Goal: Transaction & Acquisition: Book appointment/travel/reservation

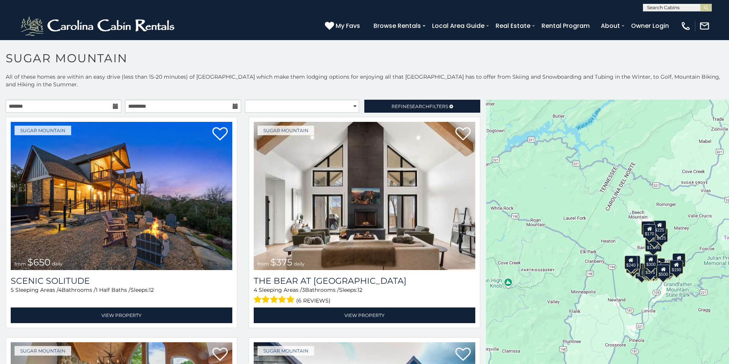
click at [115, 104] on icon at bounding box center [115, 106] width 5 height 5
click at [114, 107] on icon at bounding box center [115, 106] width 5 height 5
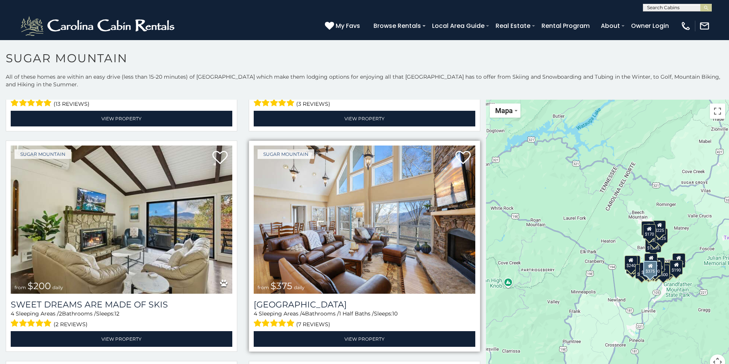
scroll to position [382, 0]
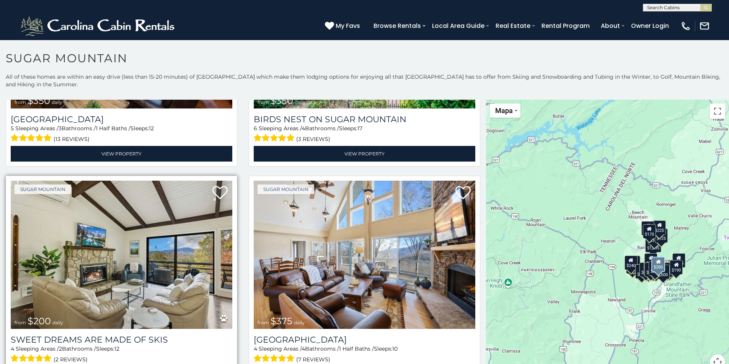
click at [104, 252] on img at bounding box center [121, 255] width 221 height 148
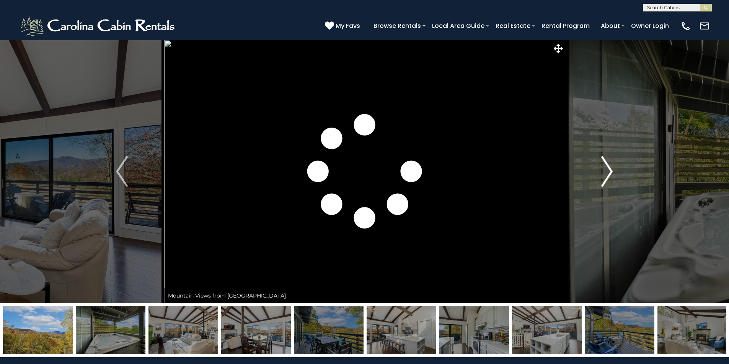
click at [611, 171] on img "Next" at bounding box center [606, 171] width 11 height 31
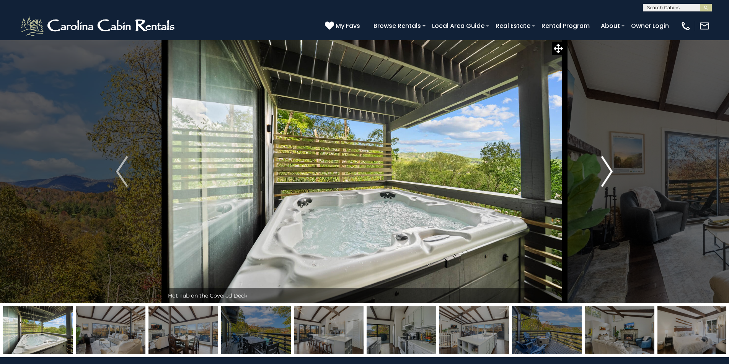
click at [611, 171] on img "Next" at bounding box center [606, 171] width 11 height 31
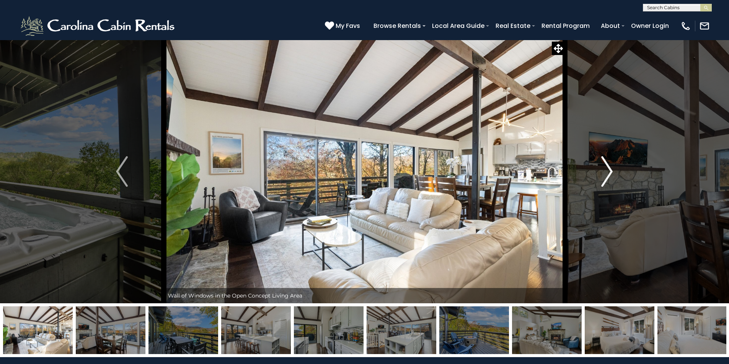
click at [611, 171] on img "Next" at bounding box center [606, 171] width 11 height 31
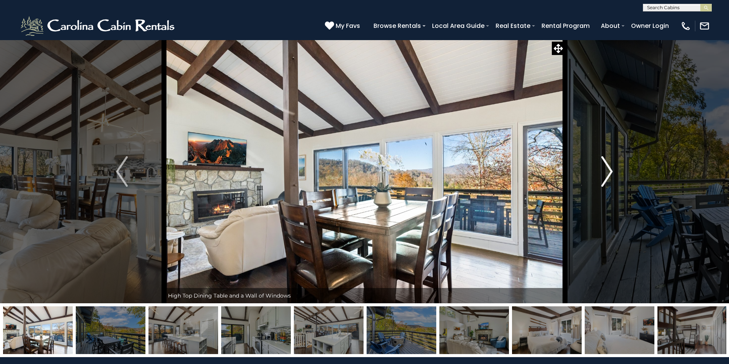
click at [611, 171] on img "Next" at bounding box center [606, 171] width 11 height 31
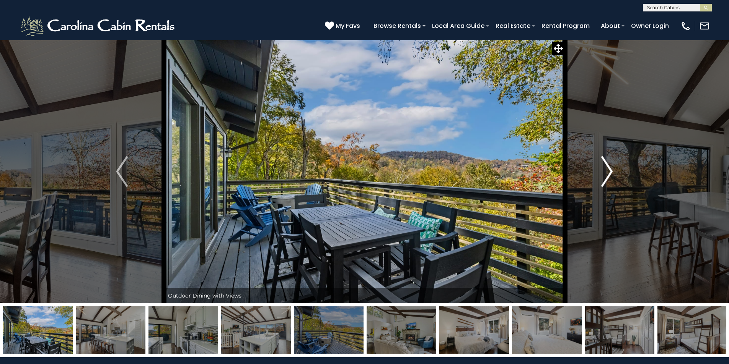
click at [611, 171] on img "Next" at bounding box center [606, 171] width 11 height 31
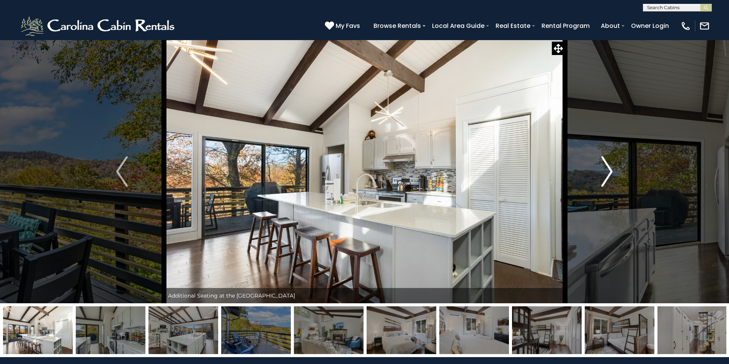
click at [611, 171] on img "Next" at bounding box center [606, 171] width 11 height 31
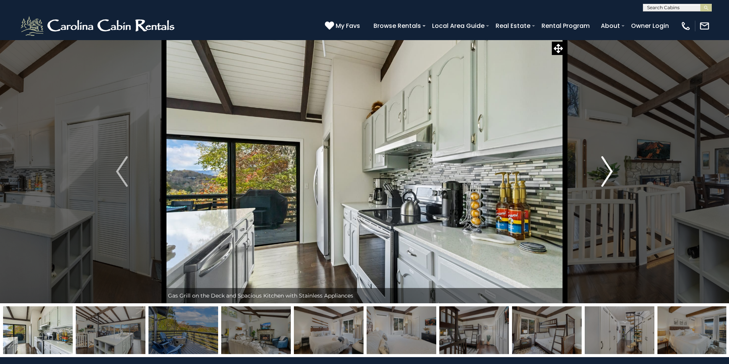
click at [611, 171] on img "Next" at bounding box center [606, 171] width 11 height 31
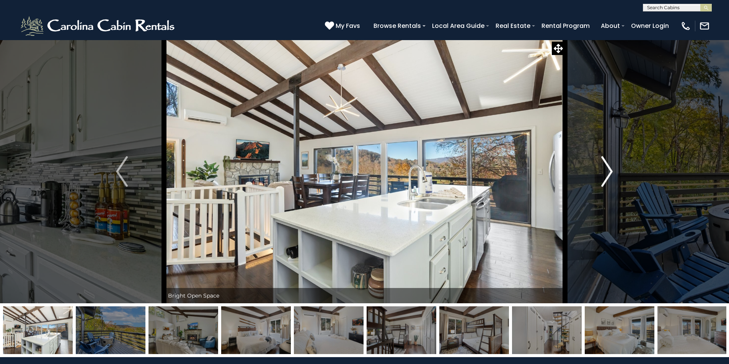
click at [611, 171] on img "Next" at bounding box center [606, 171] width 11 height 31
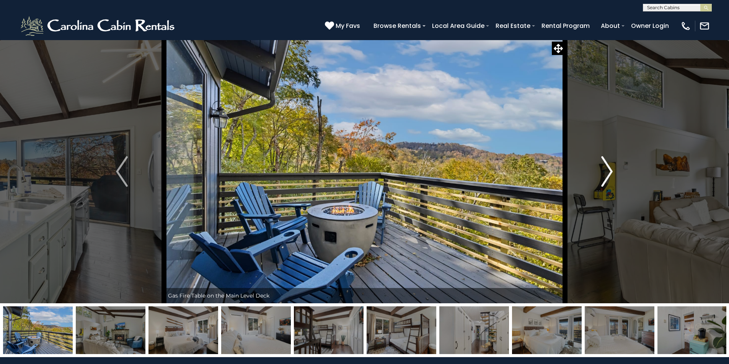
click at [611, 171] on img "Next" at bounding box center [606, 171] width 11 height 31
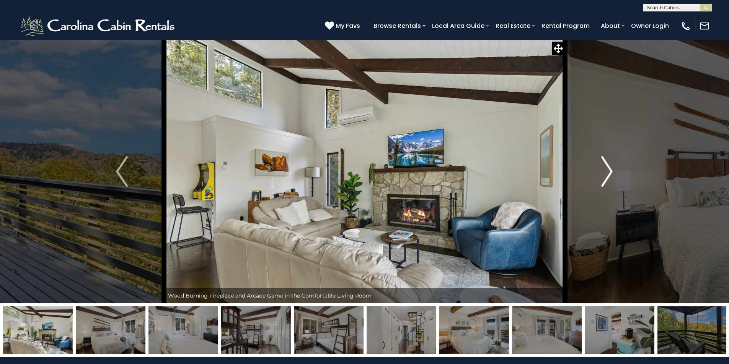
click at [611, 171] on img "Next" at bounding box center [606, 171] width 11 height 31
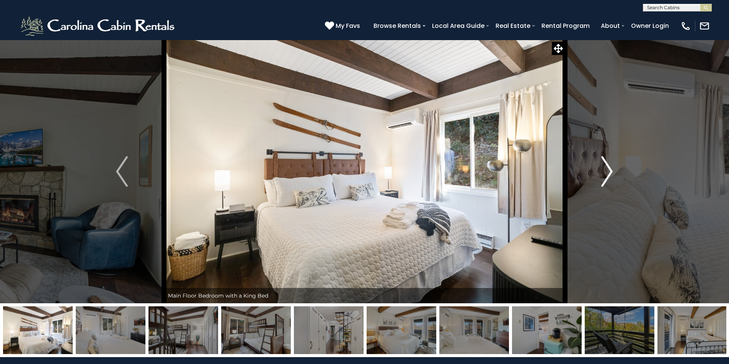
click at [611, 171] on img "Next" at bounding box center [606, 171] width 11 height 31
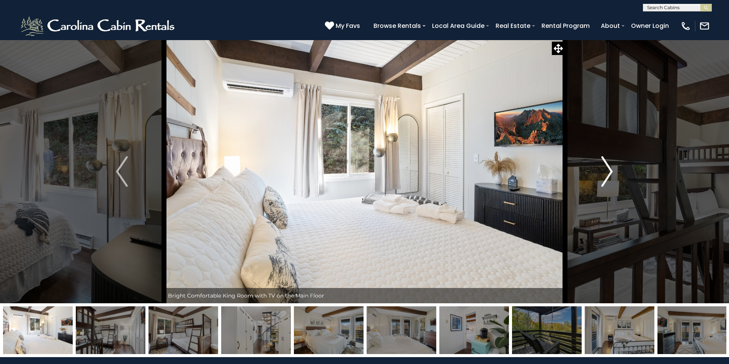
click at [611, 171] on img "Next" at bounding box center [606, 171] width 11 height 31
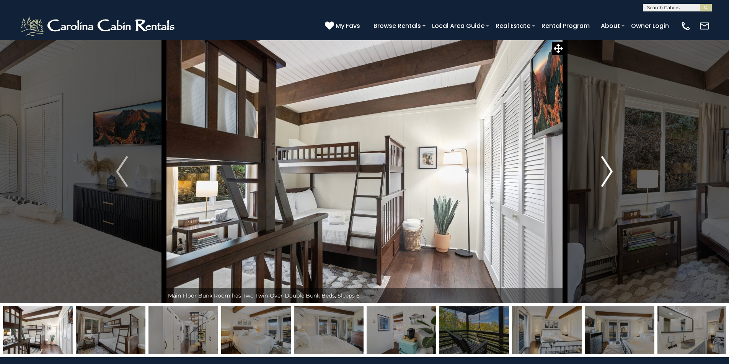
click at [611, 171] on img "Next" at bounding box center [606, 171] width 11 height 31
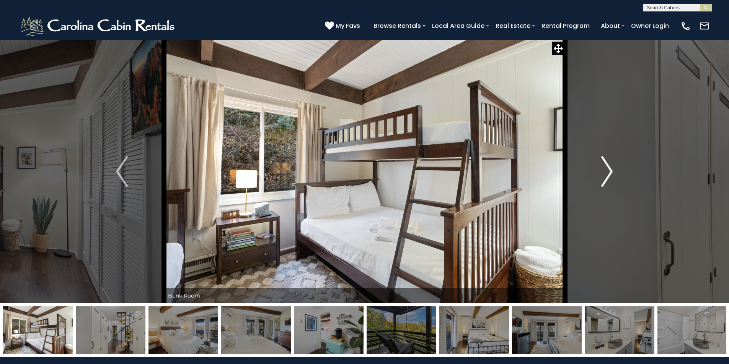
click at [611, 171] on img "Next" at bounding box center [606, 171] width 11 height 31
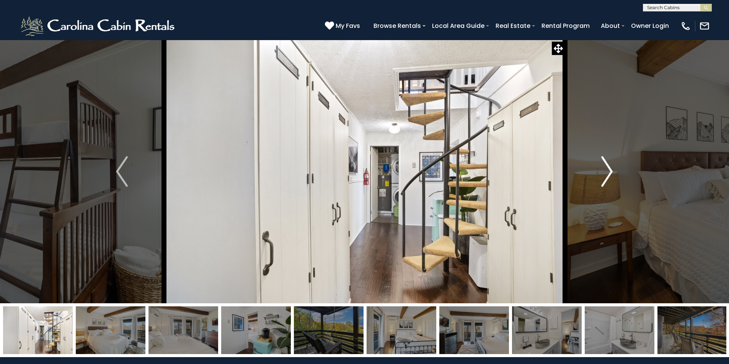
click at [611, 171] on img "Next" at bounding box center [606, 171] width 11 height 31
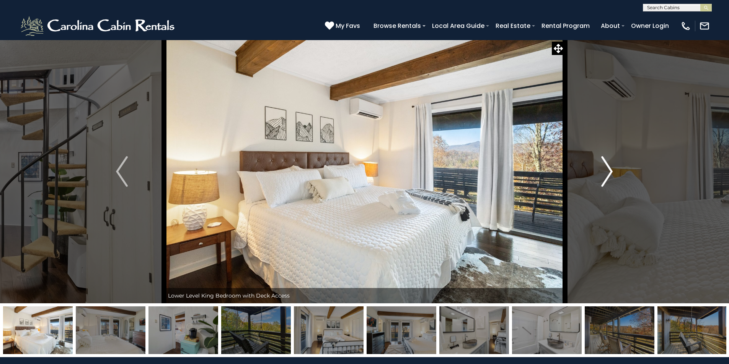
click at [611, 171] on img "Next" at bounding box center [606, 171] width 11 height 31
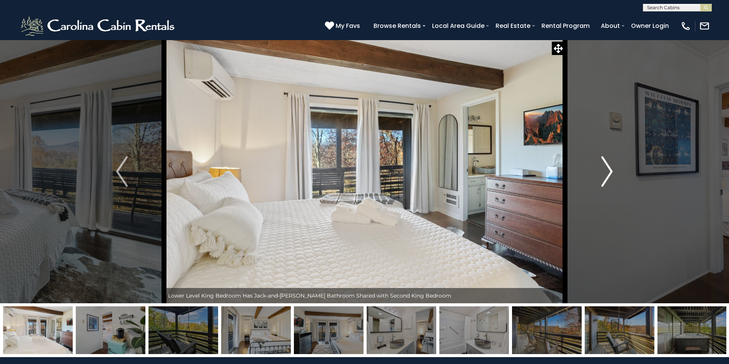
click at [611, 171] on img "Next" at bounding box center [606, 171] width 11 height 31
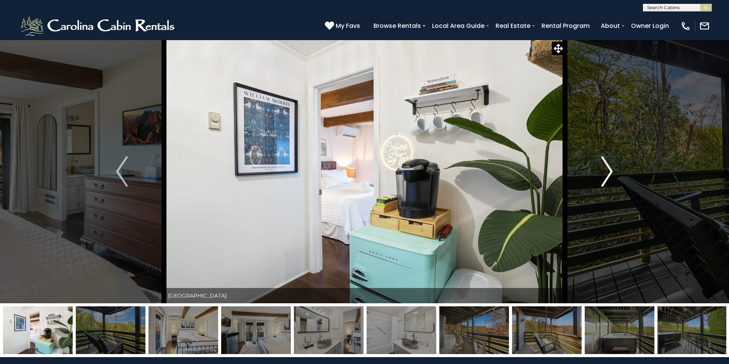
click at [611, 171] on img "Next" at bounding box center [606, 171] width 11 height 31
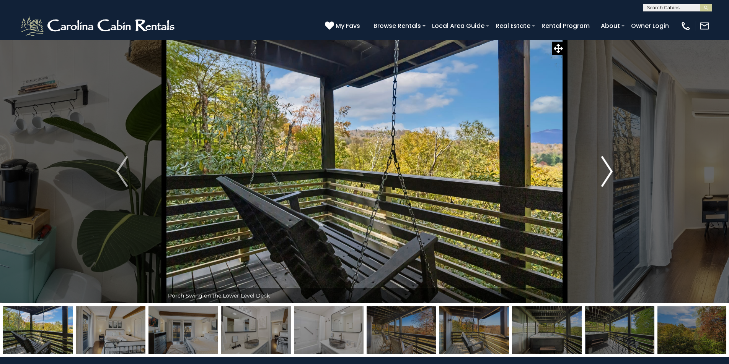
click at [611, 171] on img "Next" at bounding box center [606, 171] width 11 height 31
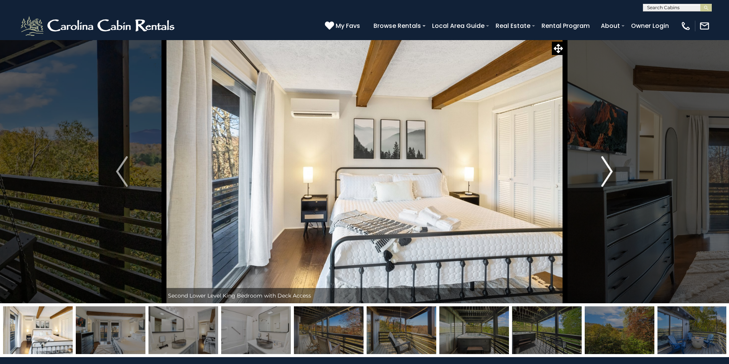
click at [611, 171] on img "Next" at bounding box center [606, 171] width 11 height 31
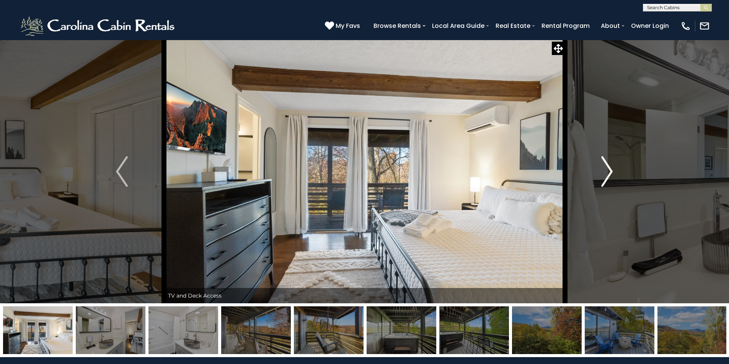
click at [611, 171] on img "Next" at bounding box center [606, 171] width 11 height 31
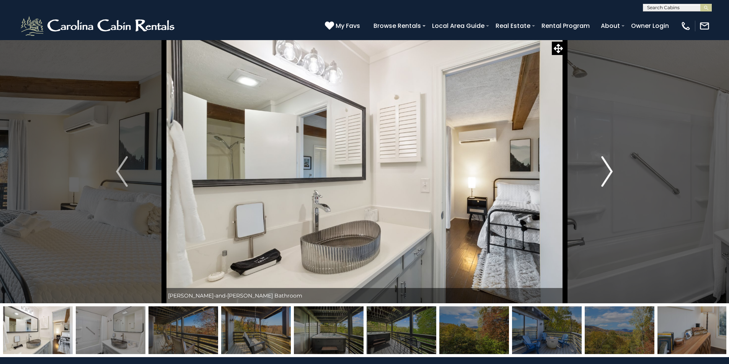
click at [611, 171] on img "Next" at bounding box center [606, 171] width 11 height 31
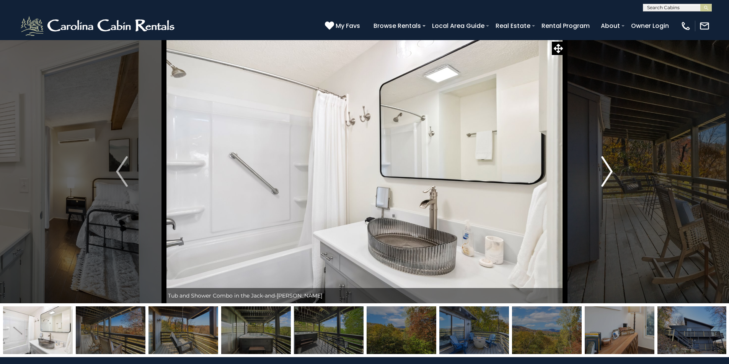
click at [611, 171] on img "Next" at bounding box center [606, 171] width 11 height 31
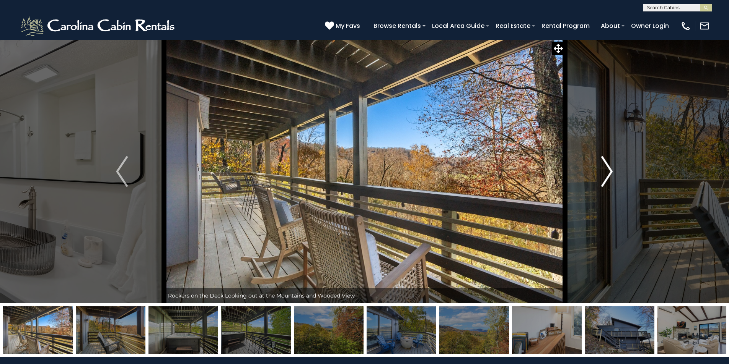
click at [611, 171] on img "Next" at bounding box center [606, 171] width 11 height 31
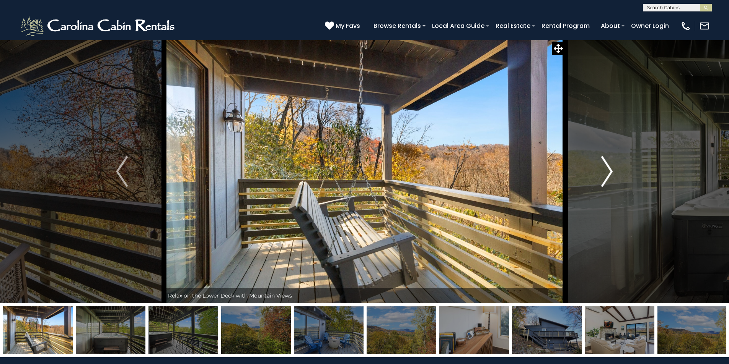
click at [611, 171] on img "Next" at bounding box center [606, 171] width 11 height 31
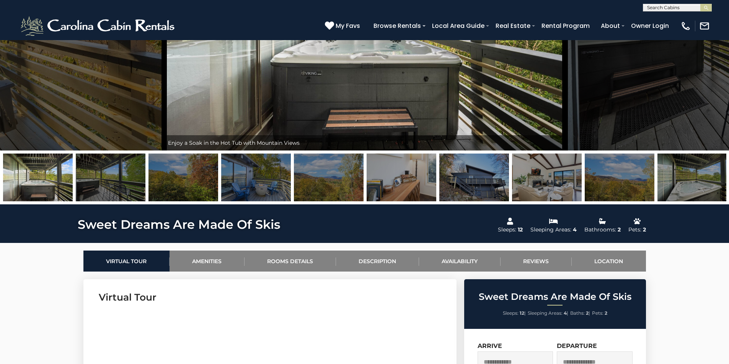
scroll to position [344, 0]
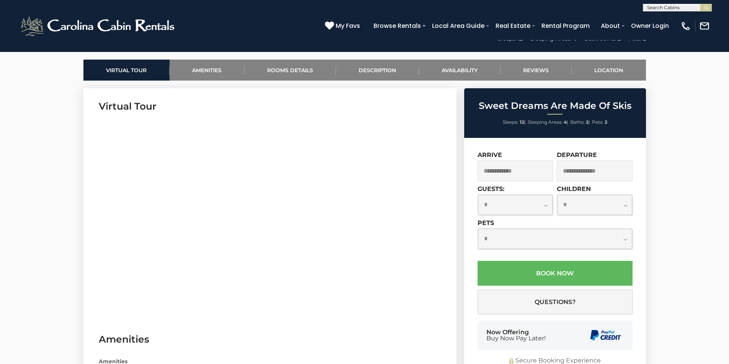
click at [521, 171] on input "text" at bounding box center [515, 171] width 76 height 21
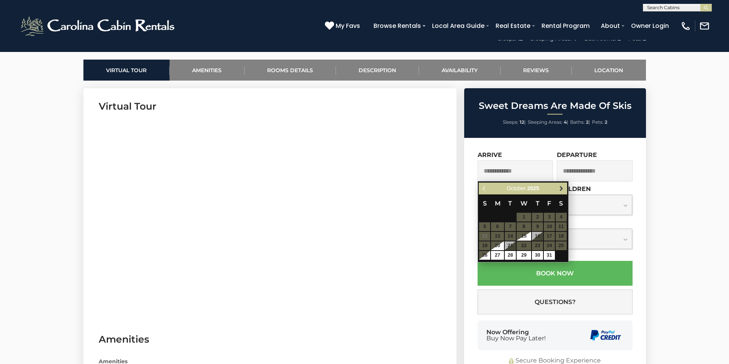
click at [561, 187] on span "Next" at bounding box center [561, 189] width 6 height 6
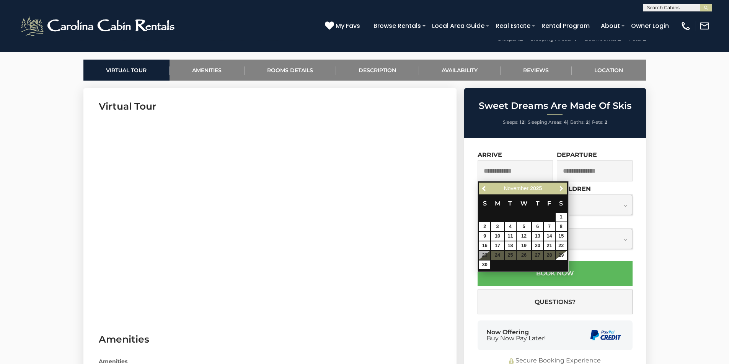
click at [561, 187] on span "Next" at bounding box center [561, 189] width 6 height 6
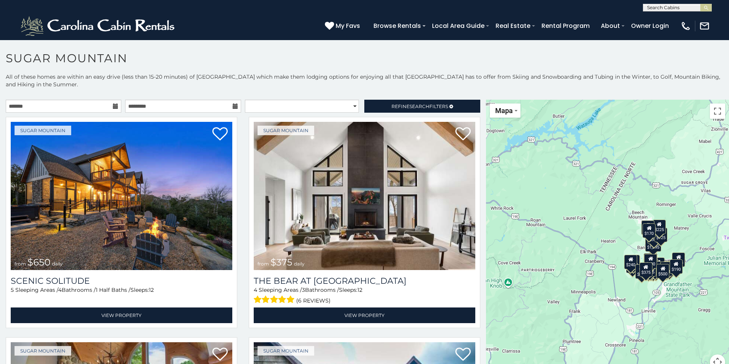
click at [114, 105] on icon at bounding box center [115, 106] width 5 height 5
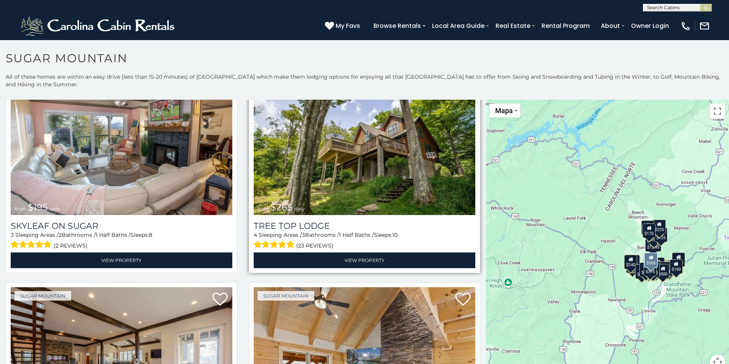
scroll to position [765, 0]
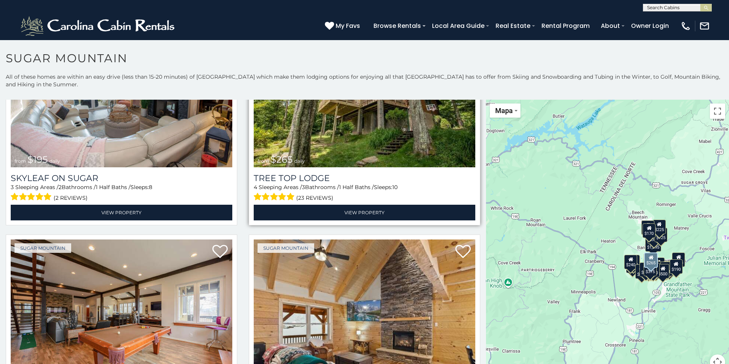
drag, startPoint x: 338, startPoint y: 143, endPoint x: 315, endPoint y: 178, distance: 42.2
click at [337, 144] on img at bounding box center [364, 93] width 221 height 148
click at [315, 184] on div "4 Sleeping Areas / 3 Bathrooms / 1 Half Baths / Sleeps: 10 (23 reviews)" at bounding box center [364, 194] width 221 height 20
click at [305, 125] on img at bounding box center [364, 93] width 221 height 148
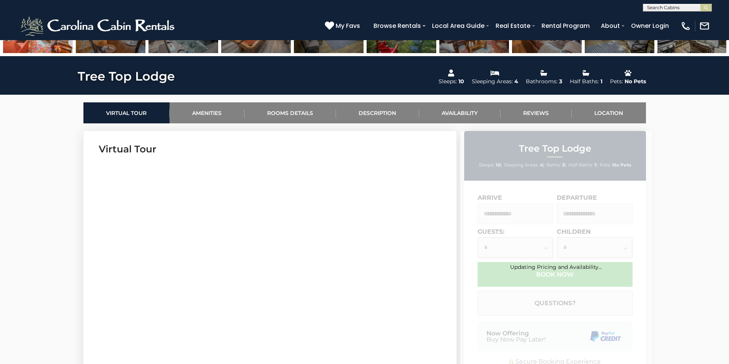
scroll to position [306, 0]
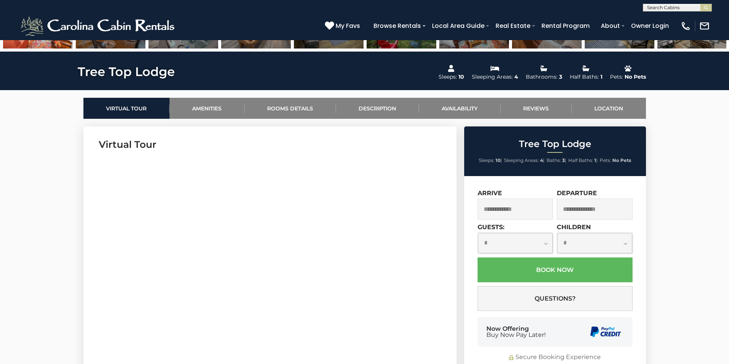
click at [502, 210] on input "text" at bounding box center [515, 209] width 76 height 21
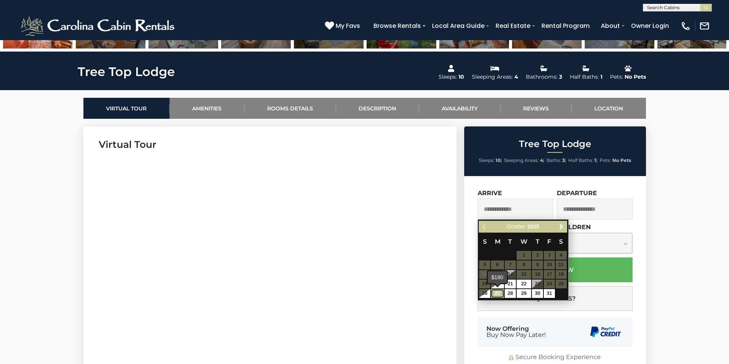
click at [497, 294] on link "27" at bounding box center [497, 294] width 13 height 9
type input "**********"
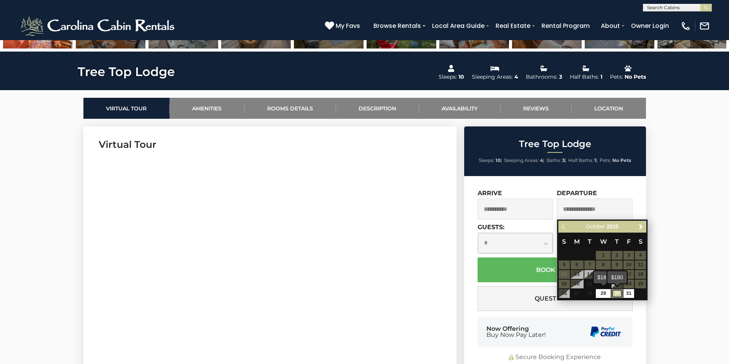
click at [618, 296] on link "30" at bounding box center [616, 294] width 11 height 9
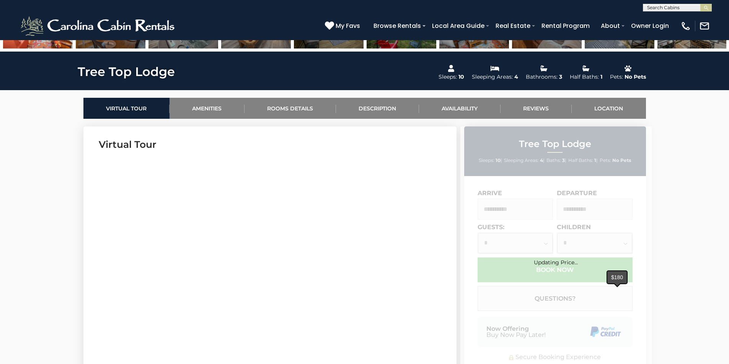
click at [629, 295] on div "Updating Price..." at bounding box center [555, 251] width 191 height 249
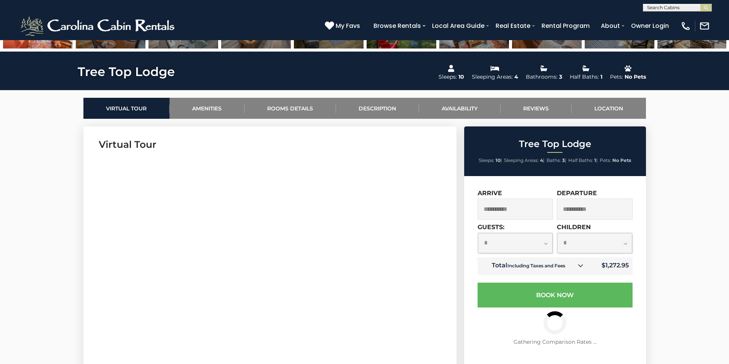
click at [591, 211] on input "**********" at bounding box center [594, 209] width 76 height 21
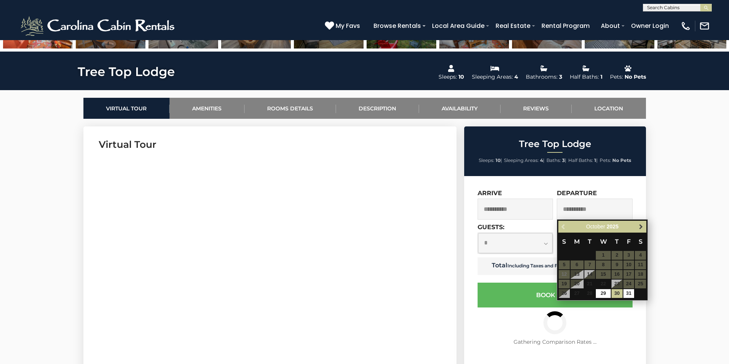
click at [639, 226] on span "Next" at bounding box center [641, 227] width 6 height 6
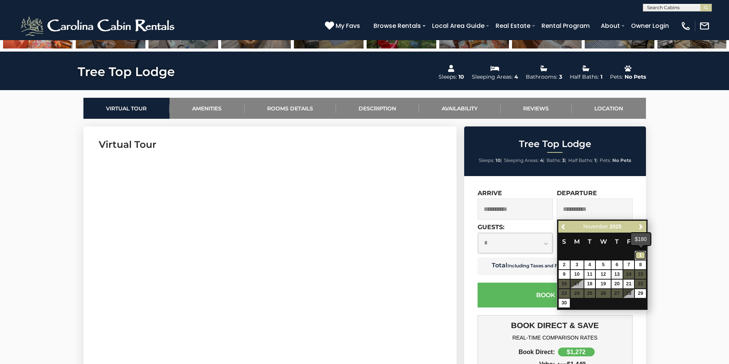
click at [643, 255] on link "1" at bounding box center [639, 255] width 11 height 9
type input "**********"
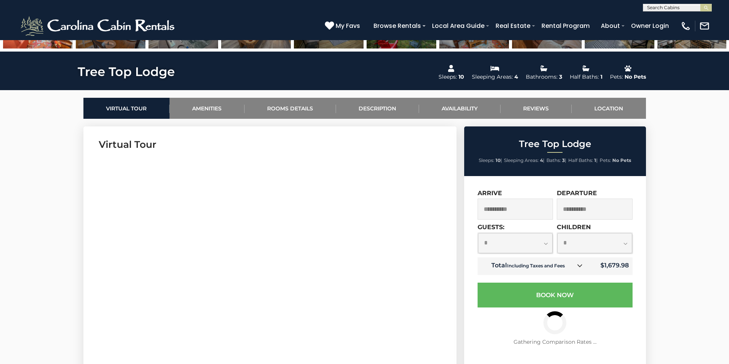
click at [583, 209] on input "**********" at bounding box center [594, 209] width 76 height 21
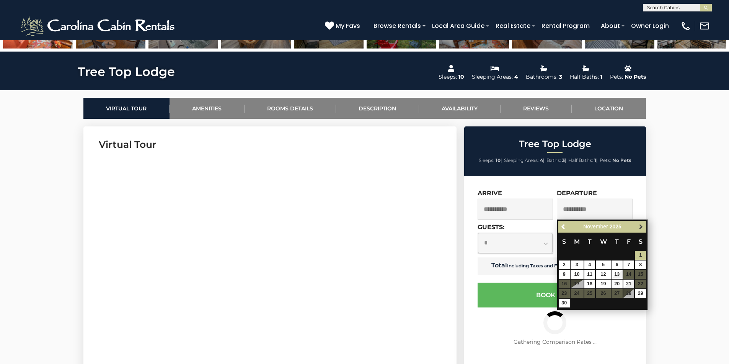
click at [641, 226] on span "Next" at bounding box center [641, 227] width 6 height 6
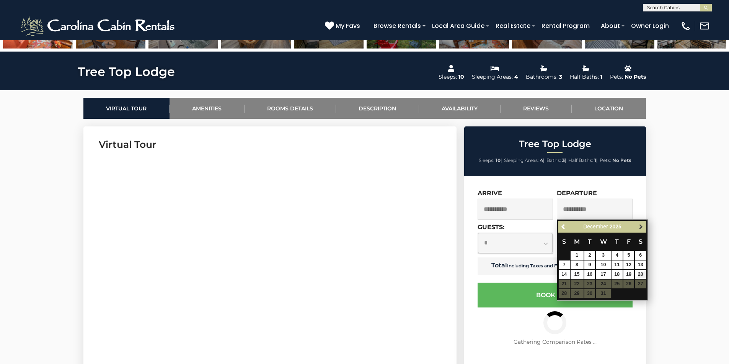
click at [644, 226] on link "Next" at bounding box center [641, 227] width 10 height 10
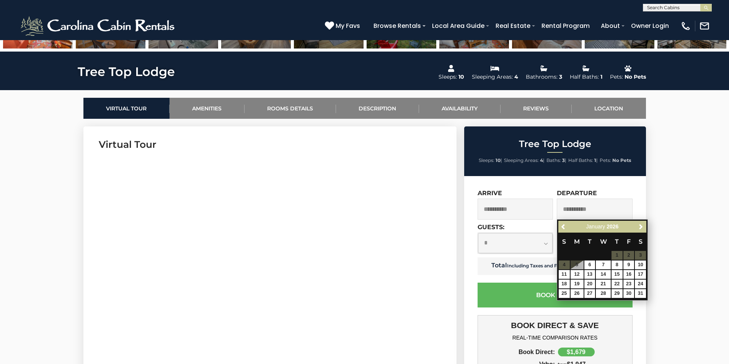
click at [615, 256] on table "S M T W T F S 1 2 3 4 5 6 7 8 9 10 11 12 13 14 15 16 17 18 19 20 21 22 23 24 25…" at bounding box center [602, 266] width 88 height 66
click at [616, 256] on table "S M T W T F S 1 2 3 4 5 6 7 8 9 10 11 12 13 14 15 16 17 18 19 20 21 22 23 24 25…" at bounding box center [602, 266] width 88 height 66
click at [617, 255] on table "S M T W T F S 1 2 3 4 5 6 7 8 9 10 11 12 13 14 15 16 17 18 19 20 21 22 23 24 25…" at bounding box center [602, 266] width 88 height 66
click at [618, 255] on table "S M T W T F S 1 2 3 4 5 6 7 8 9 10 11 12 13 14 15 16 17 18 19 20 21 22 23 24 25…" at bounding box center [602, 266] width 88 height 66
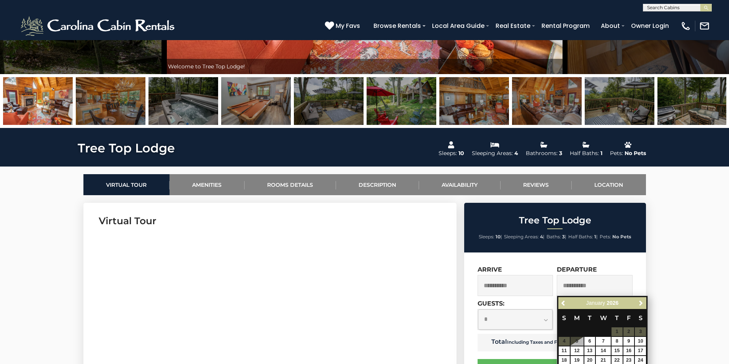
scroll to position [344, 0]
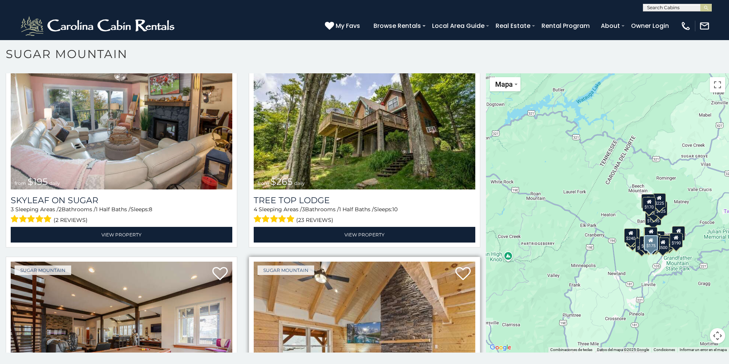
scroll to position [688, 0]
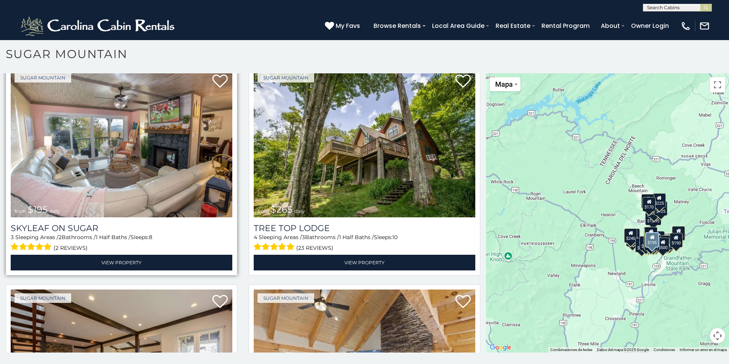
click at [92, 148] on img at bounding box center [121, 143] width 221 height 148
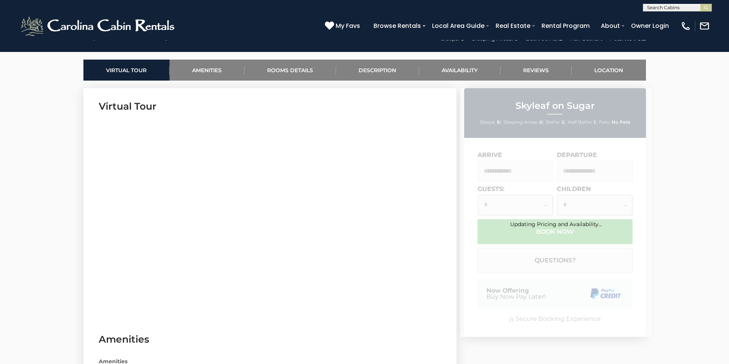
scroll to position [344, 0]
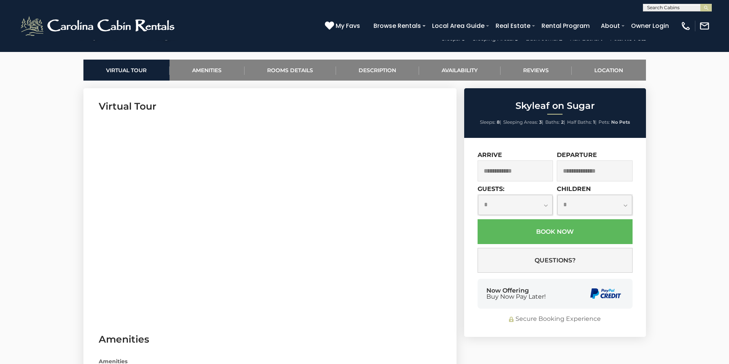
click at [511, 171] on input "text" at bounding box center [515, 171] width 76 height 21
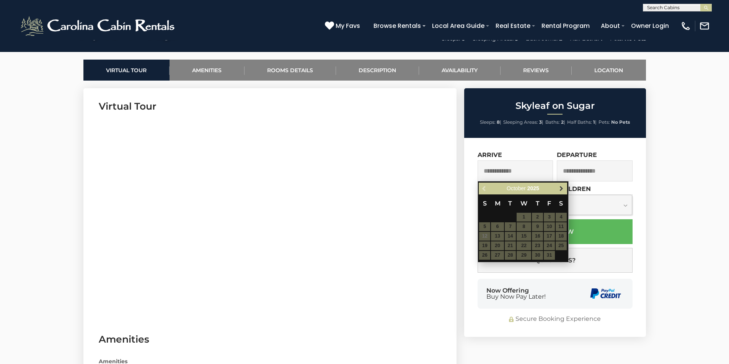
click at [562, 188] on span "Next" at bounding box center [561, 189] width 6 height 6
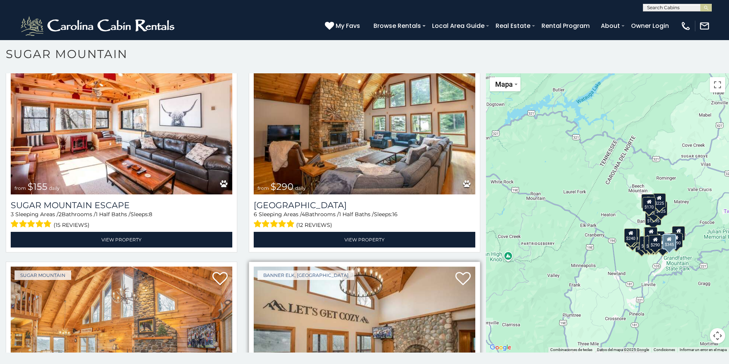
scroll to position [1071, 0]
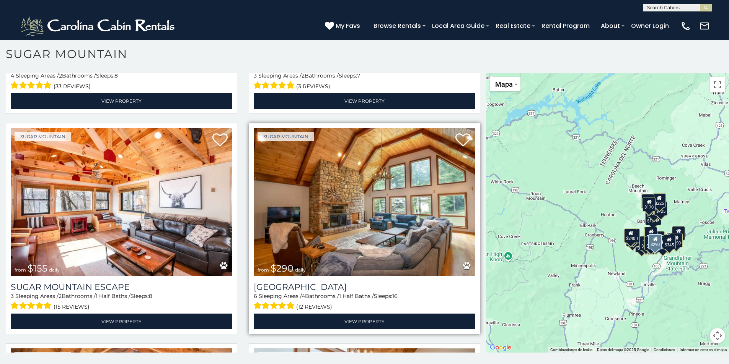
click at [376, 220] on img at bounding box center [364, 202] width 221 height 148
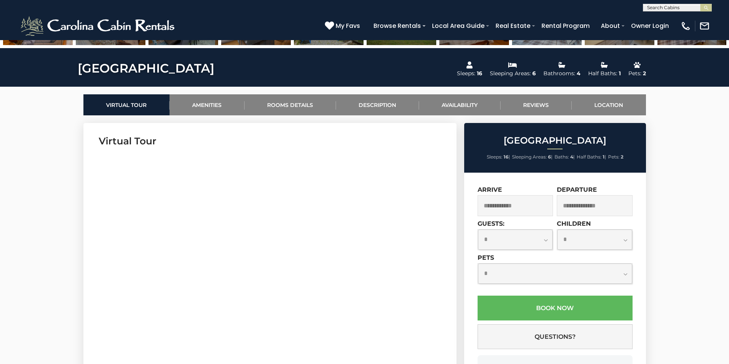
click at [510, 205] on input "text" at bounding box center [515, 205] width 76 height 21
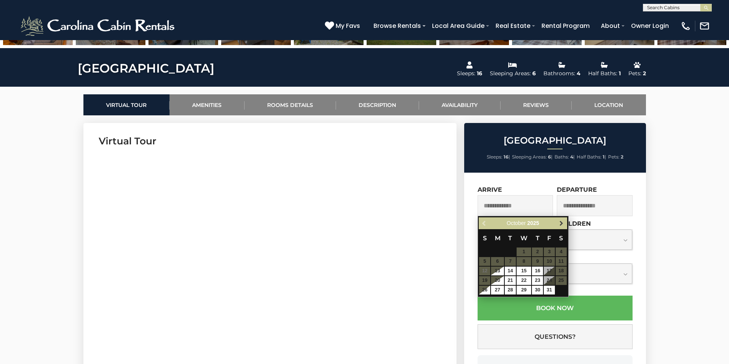
click at [561, 223] on span "Next" at bounding box center [561, 224] width 6 height 6
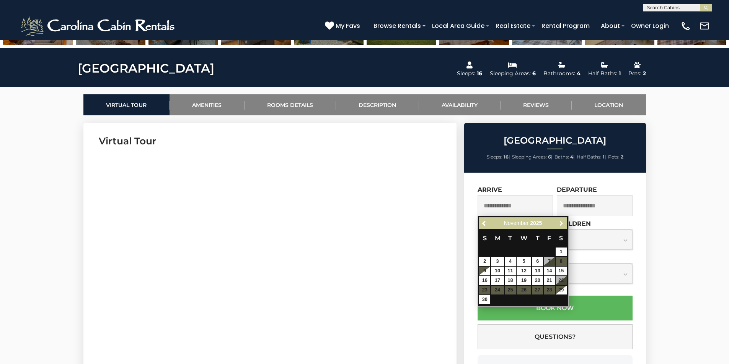
click at [561, 223] on span "Next" at bounding box center [561, 224] width 6 height 6
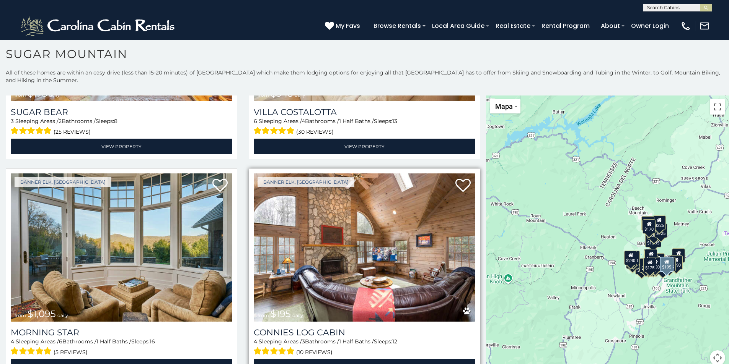
scroll to position [1492, 0]
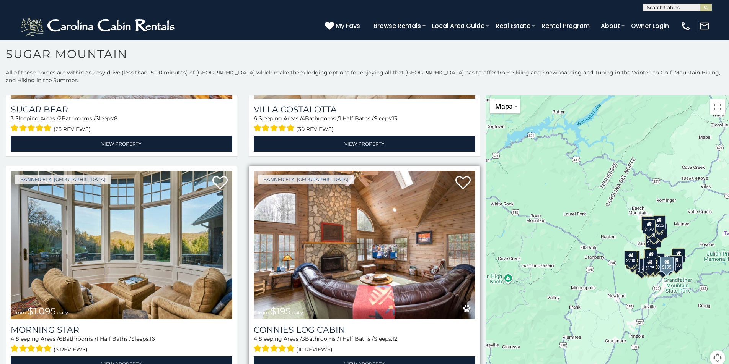
click at [338, 249] on img at bounding box center [364, 245] width 221 height 148
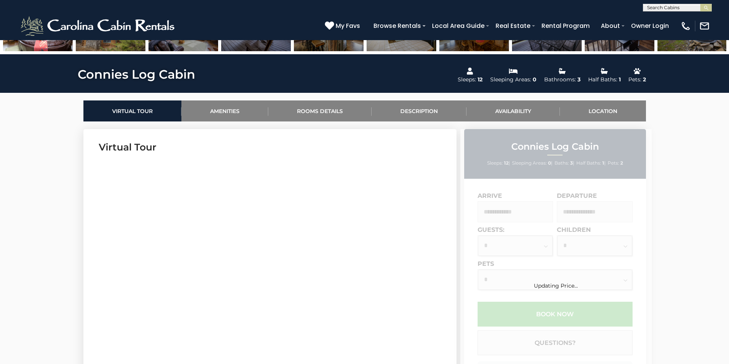
scroll to position [382, 0]
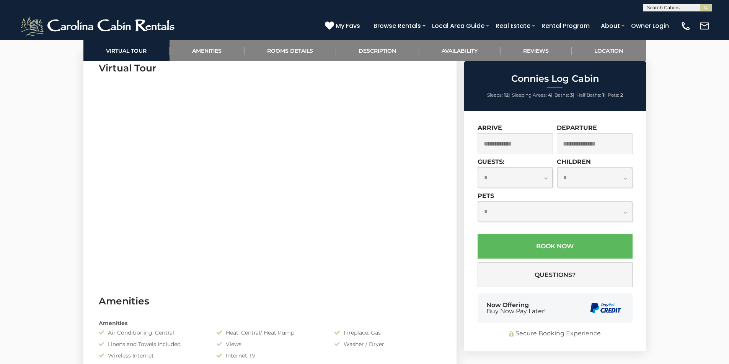
click at [502, 144] on input "text" at bounding box center [515, 143] width 76 height 21
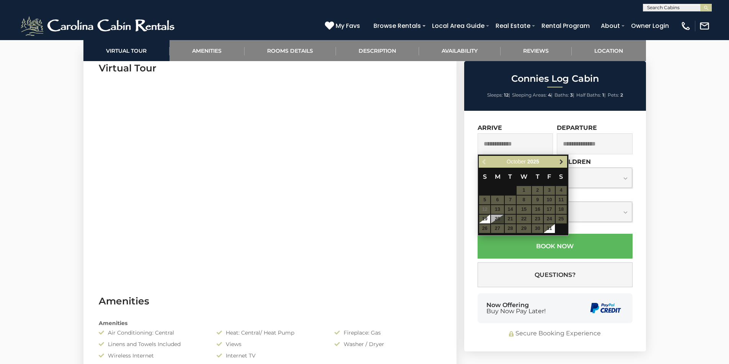
click at [559, 162] on span "Next" at bounding box center [561, 162] width 6 height 6
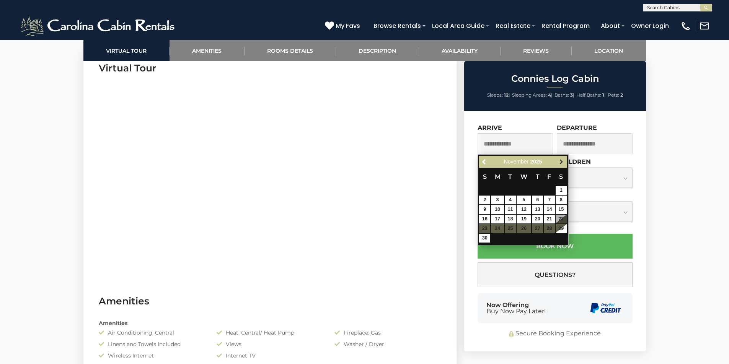
click at [561, 162] on span "Next" at bounding box center [561, 162] width 6 height 6
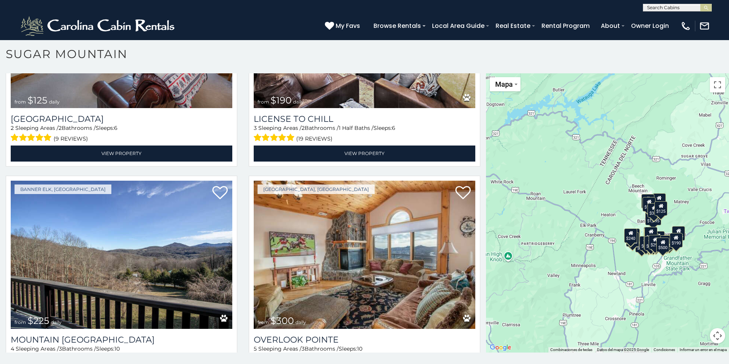
scroll to position [2868, 0]
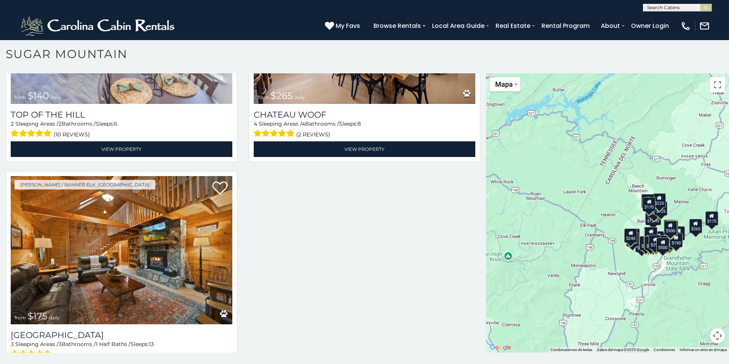
scroll to position [3671, 0]
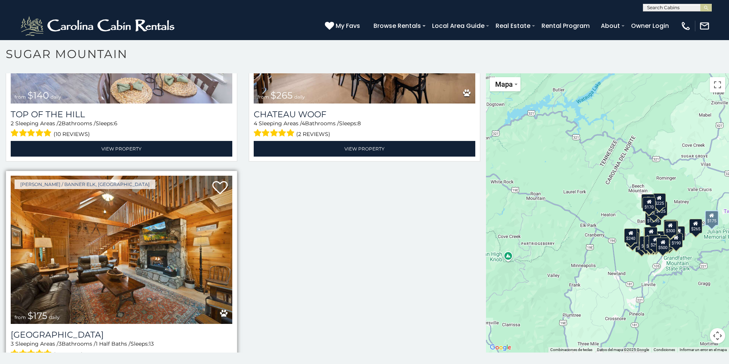
click at [101, 249] on img at bounding box center [121, 250] width 221 height 148
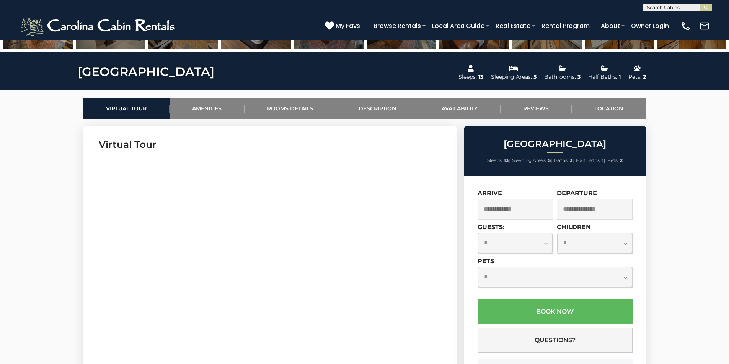
click at [502, 208] on input "text" at bounding box center [515, 209] width 76 height 21
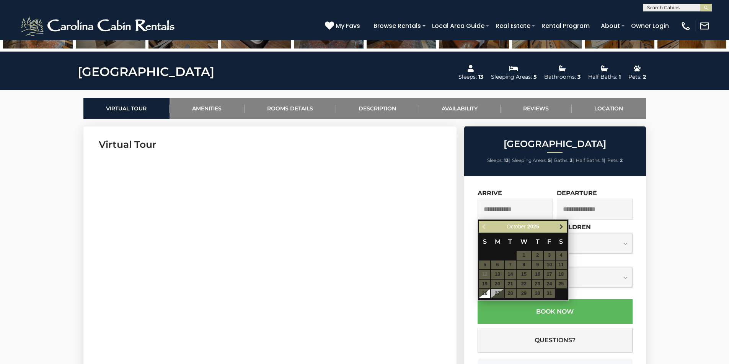
click at [561, 228] on span "Next" at bounding box center [561, 227] width 6 height 6
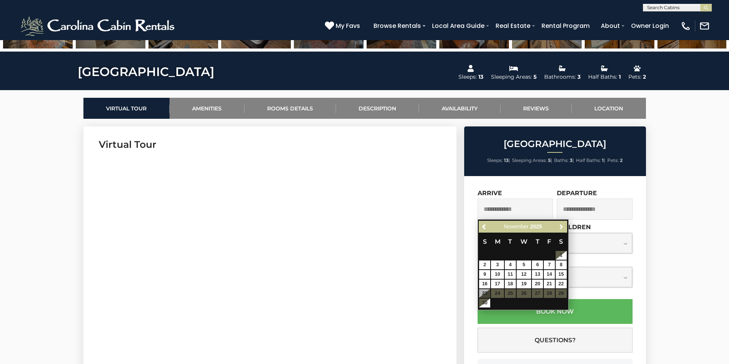
click at [561, 228] on span "Next" at bounding box center [561, 227] width 6 height 6
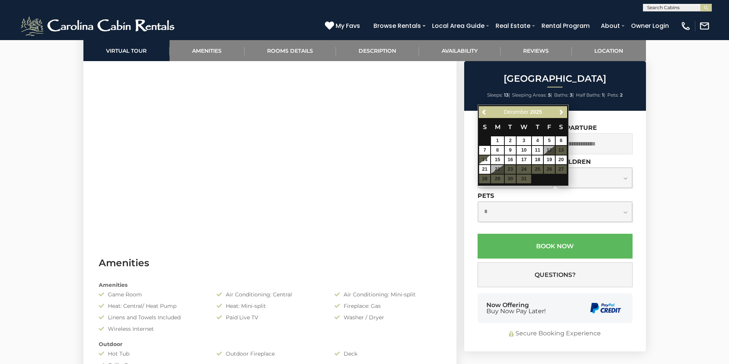
scroll to position [229, 0]
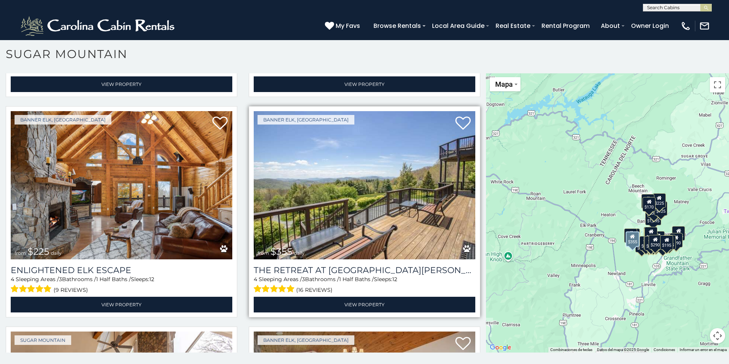
scroll to position [1759, 0]
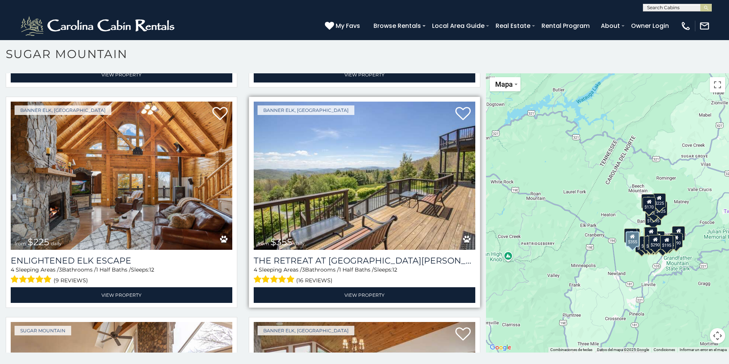
click at [369, 191] on img at bounding box center [364, 176] width 221 height 148
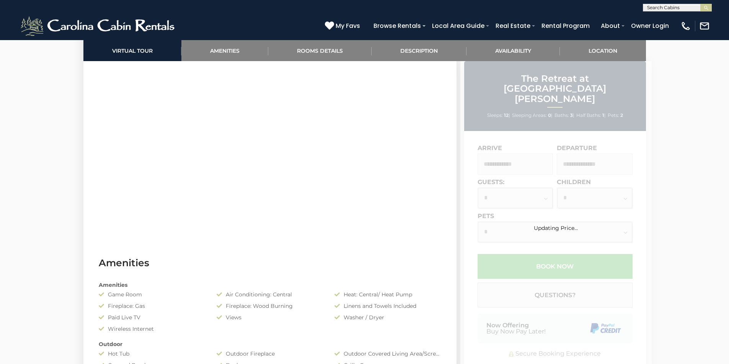
scroll to position [421, 0]
click at [506, 144] on div "Updating Price..." at bounding box center [555, 216] width 191 height 311
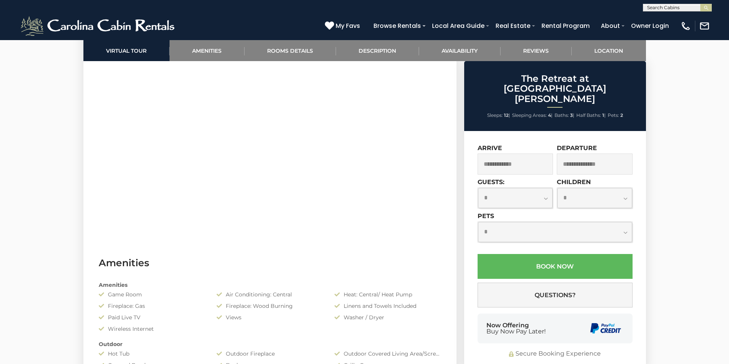
click at [502, 154] on input "text" at bounding box center [515, 164] width 76 height 21
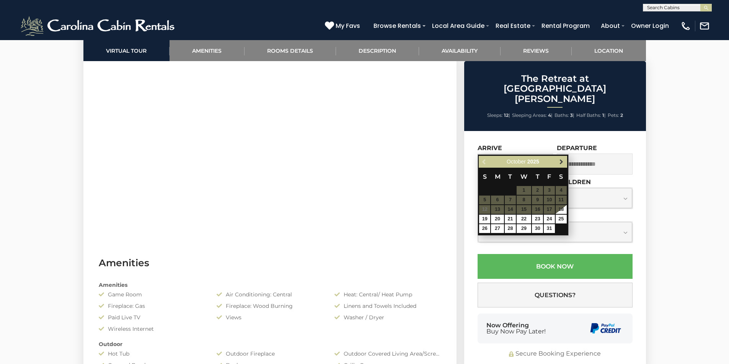
click at [564, 160] on span "Next" at bounding box center [561, 162] width 6 height 6
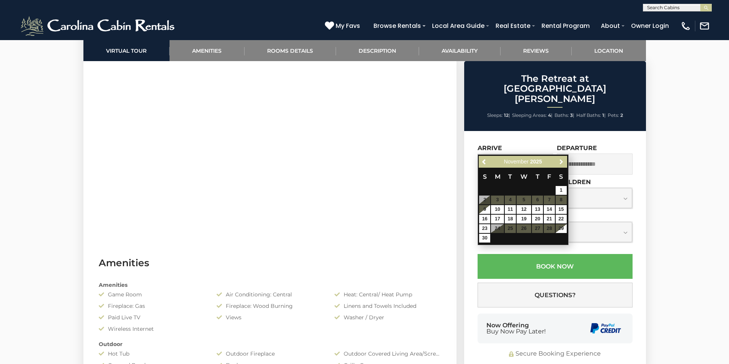
click at [564, 160] on span "Next" at bounding box center [561, 162] width 6 height 6
